Goal: Information Seeking & Learning: Learn about a topic

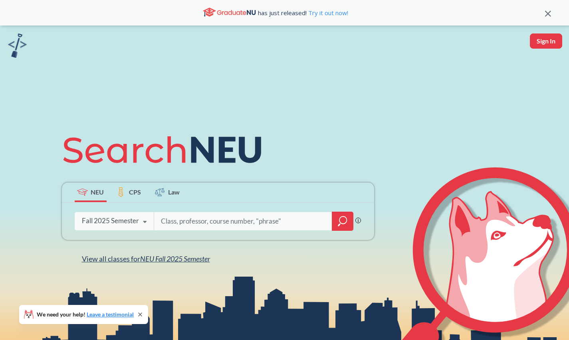
click at [183, 262] on span "NEU Fall 2025 Semester" at bounding box center [175, 259] width 70 height 9
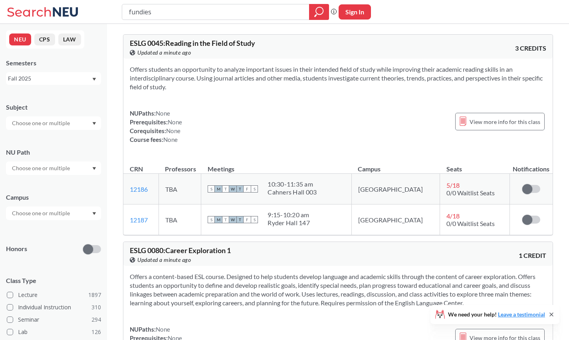
type input "fundies"
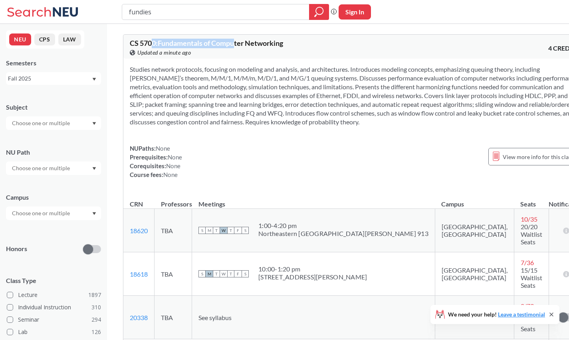
drag, startPoint x: 162, startPoint y: 42, endPoint x: 237, endPoint y: 42, distance: 75.0
click at [237, 42] on span "CS 5700 : Fundamentals of Computer Networking" at bounding box center [206, 43] width 153 height 9
click at [182, 39] on span "CS 5700 : Fundamentals of Computer Networking" at bounding box center [206, 43] width 153 height 9
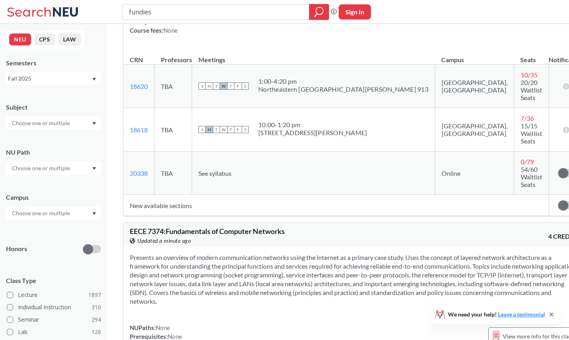
scroll to position [158, 0]
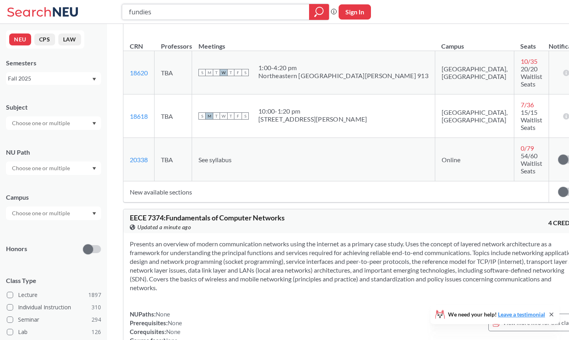
click at [174, 11] on input "fundies" at bounding box center [215, 12] width 175 height 14
type input "marketing"
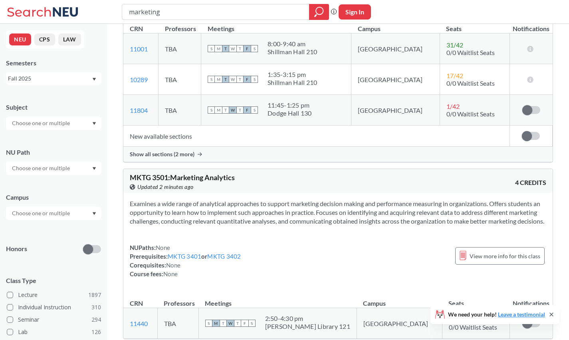
scroll to position [170, 0]
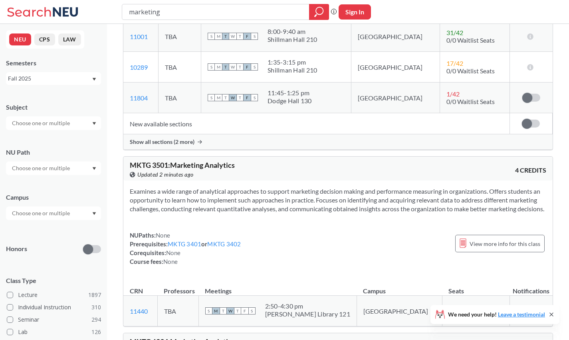
click at [181, 13] on input "marketing" at bounding box center [215, 12] width 175 height 14
type input "studio architecture"
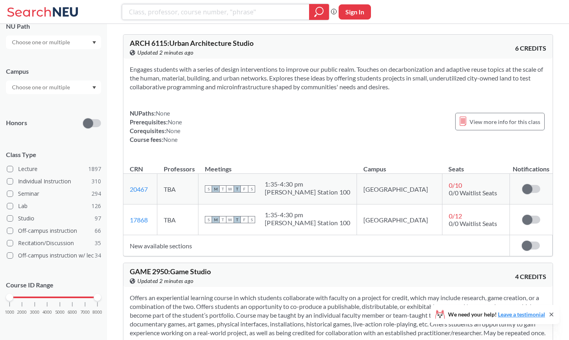
scroll to position [4, 0]
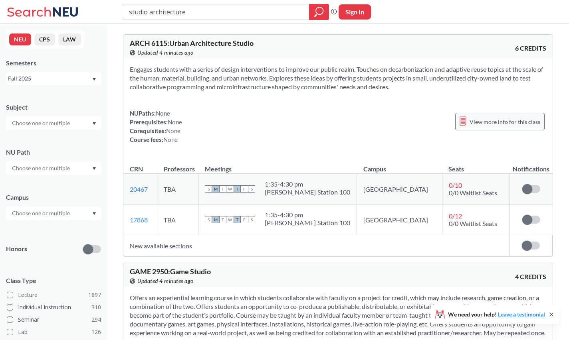
click at [480, 125] on span "View more info for this class" at bounding box center [504, 122] width 71 height 10
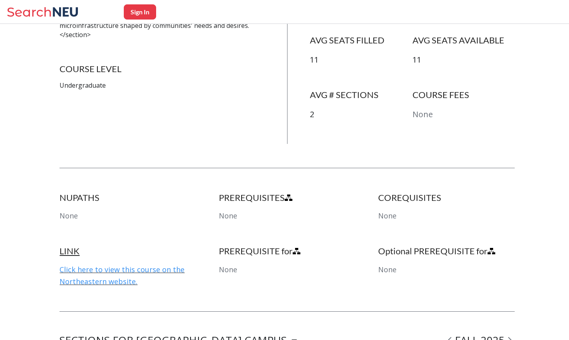
scroll to position [250, 0]
